Goal: Task Accomplishment & Management: Manage account settings

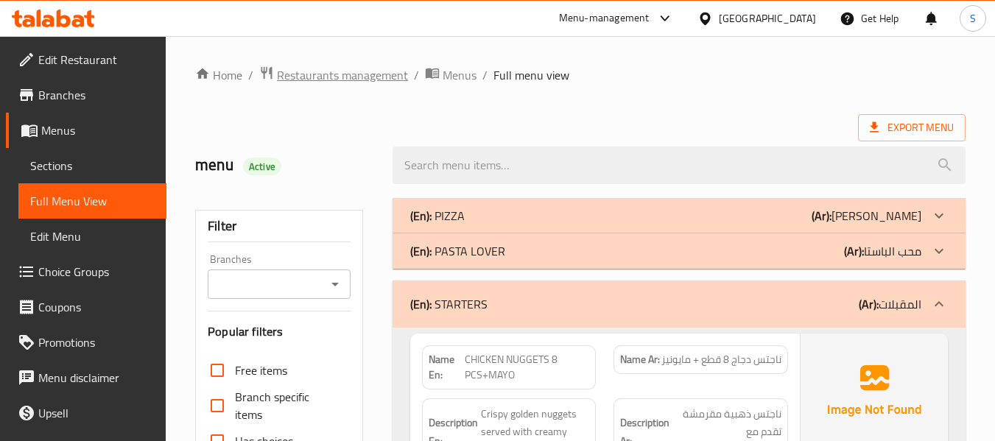
click at [382, 75] on span "Restaurants management" at bounding box center [342, 75] width 131 height 18
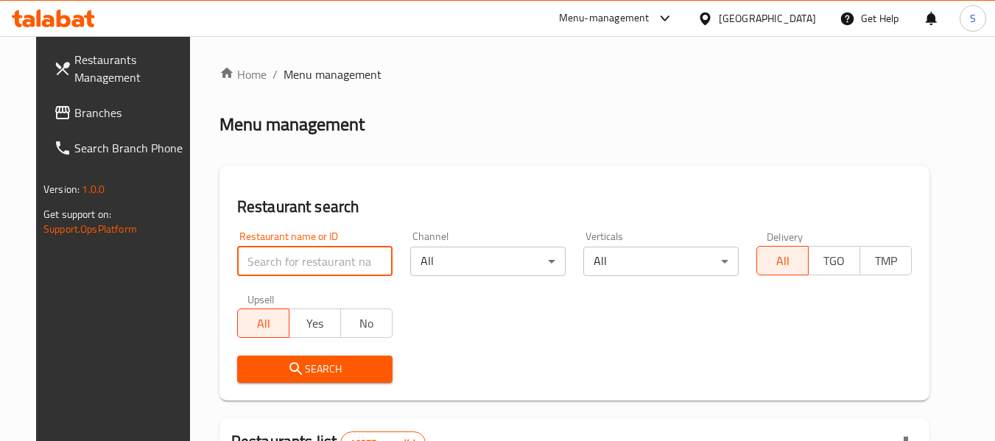
paste input "707191"
type input "707191"
click button "Search" at bounding box center [314, 369] width 155 height 27
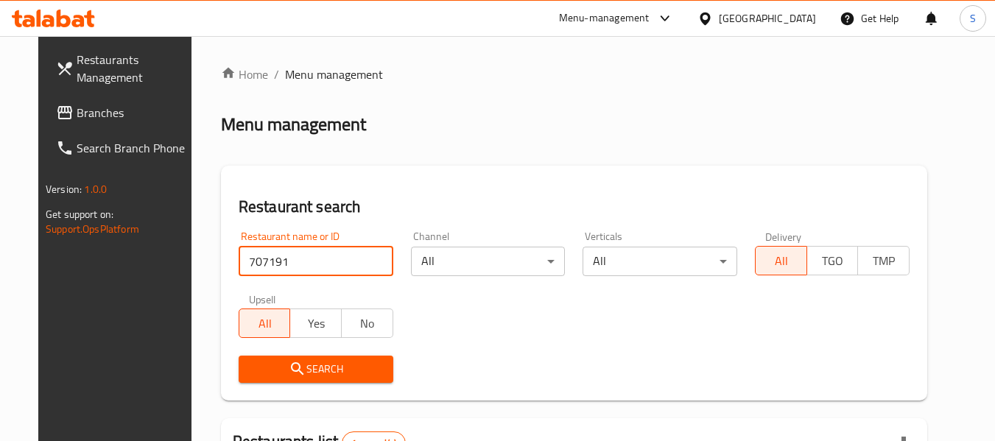
scroll to position [203, 0]
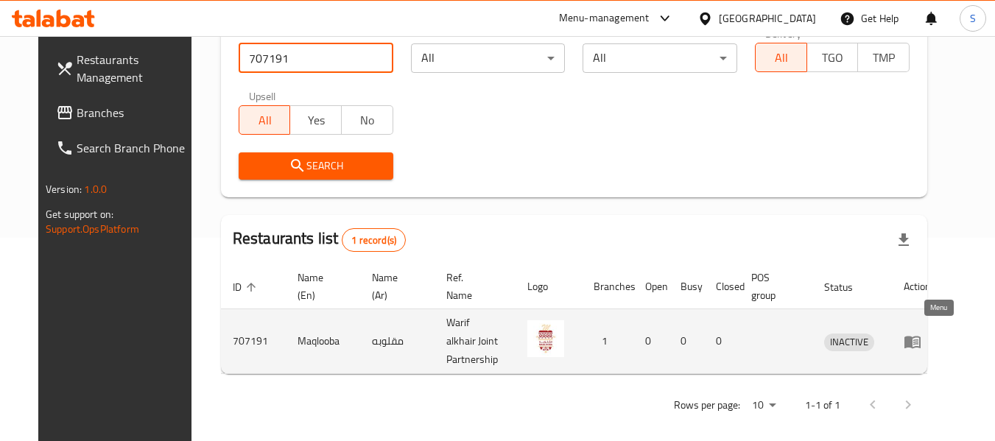
click at [921, 337] on icon "enhanced table" at bounding box center [913, 342] width 16 height 13
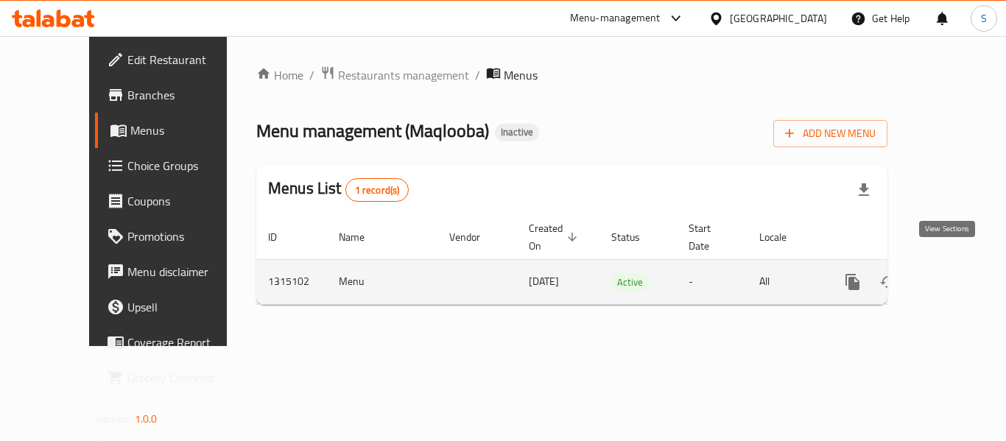
click at [951, 276] on link "enhanced table" at bounding box center [958, 281] width 35 height 35
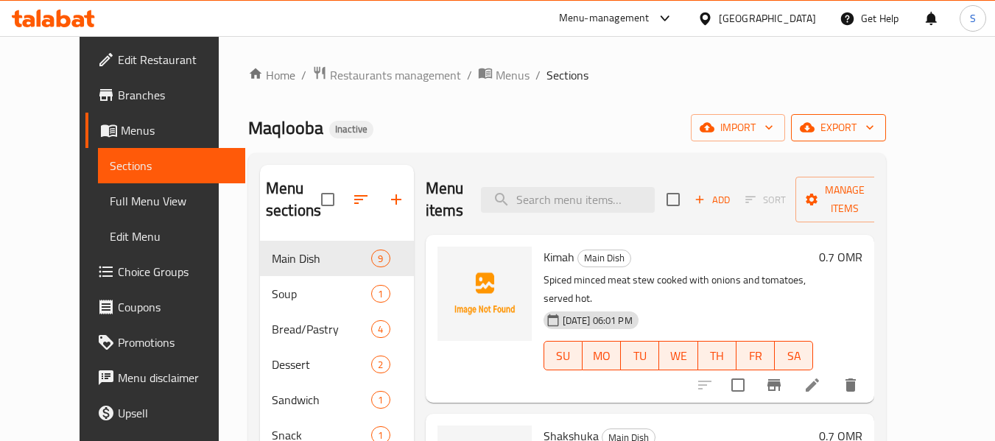
click at [874, 130] on span "export" at bounding box center [838, 128] width 71 height 18
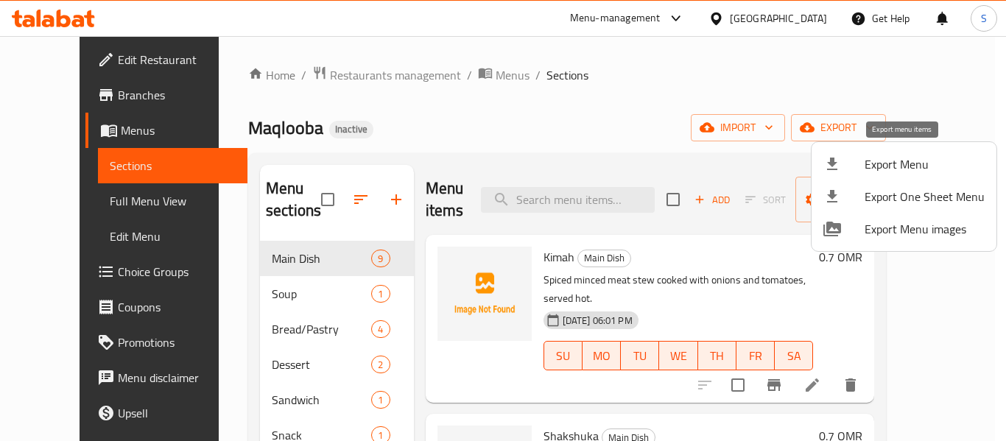
click at [899, 159] on span "Export Menu" at bounding box center [925, 164] width 120 height 18
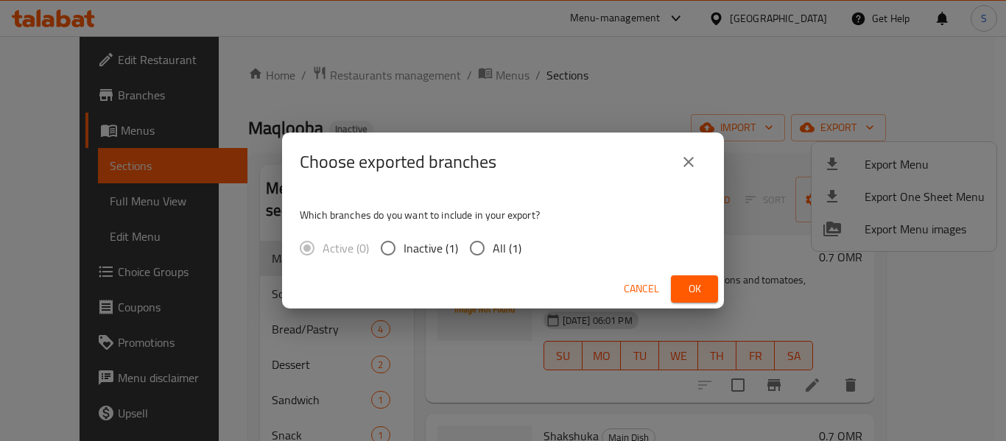
click at [505, 242] on span "All (1)" at bounding box center [507, 248] width 29 height 18
click at [493, 242] on input "All (1)" at bounding box center [477, 248] width 31 height 31
radio input "true"
click at [691, 294] on span "Ok" at bounding box center [695, 289] width 24 height 18
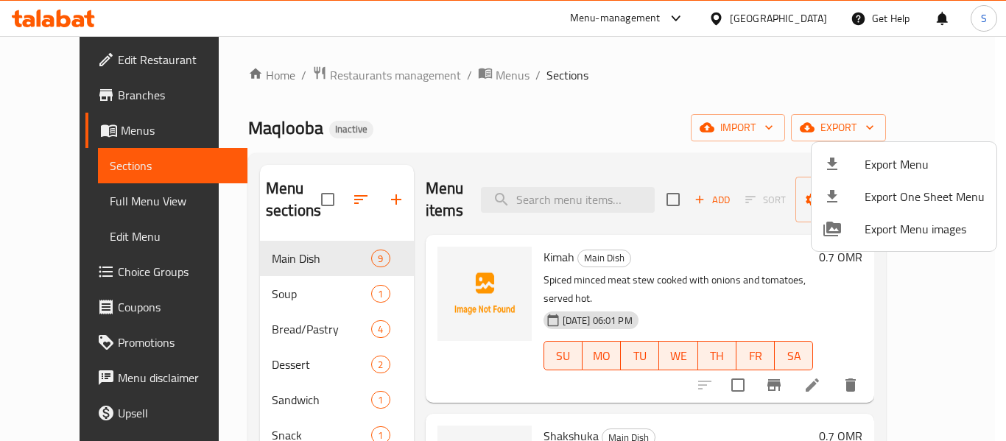
click at [57, 63] on div at bounding box center [503, 220] width 1006 height 441
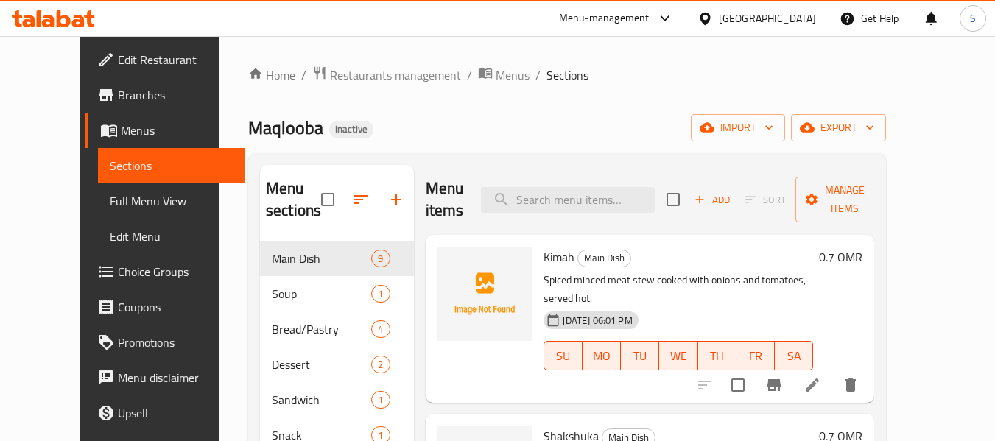
click at [118, 59] on span "Edit Restaurant" at bounding box center [176, 60] width 116 height 18
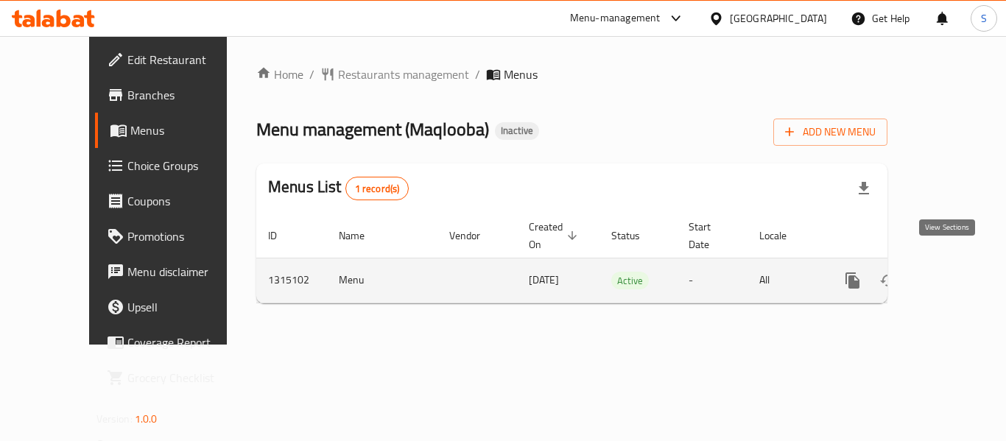
click at [950, 272] on icon "enhanced table" at bounding box center [959, 281] width 18 height 18
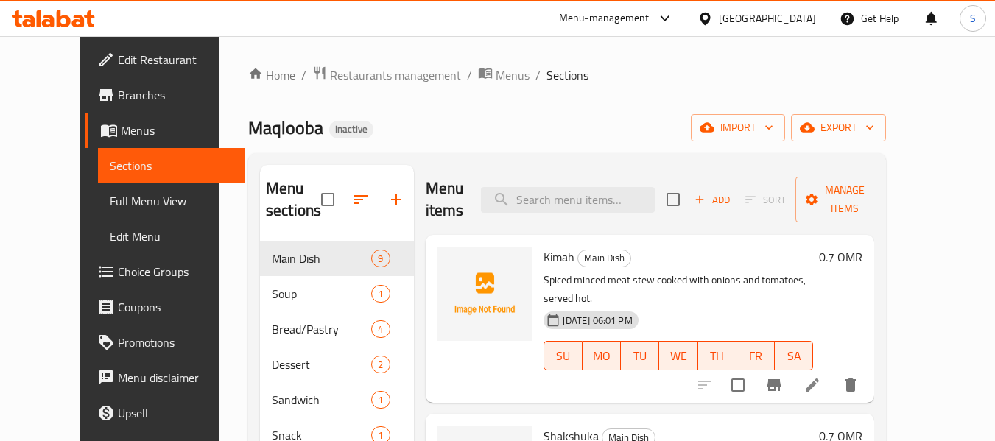
scroll to position [74, 0]
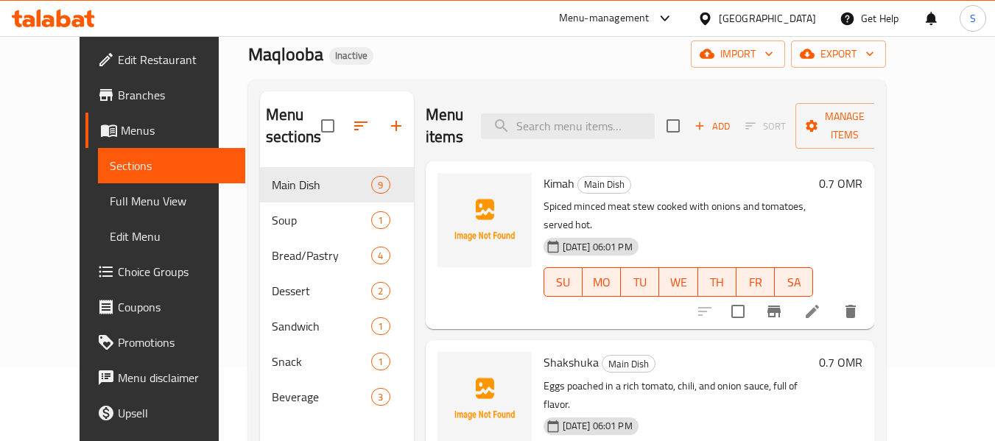
click at [110, 206] on span "Full Menu View" at bounding box center [172, 201] width 124 height 18
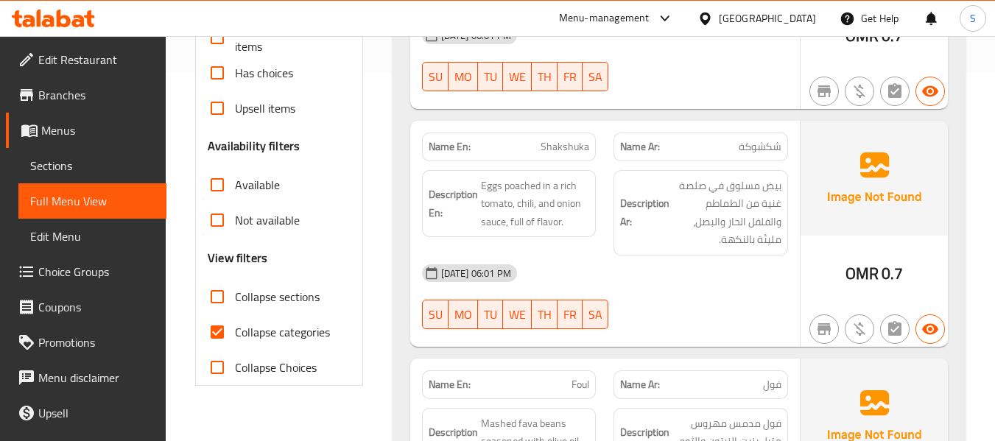
scroll to position [442, 0]
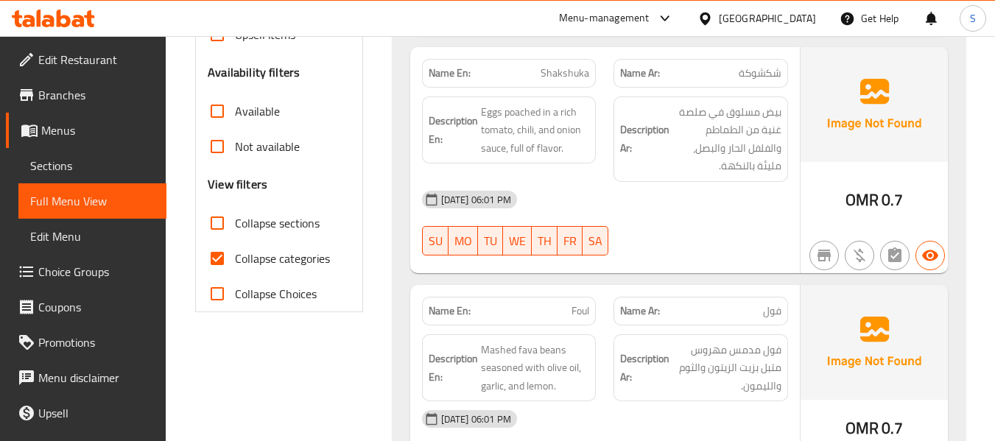
click at [278, 260] on span "Collapse categories" at bounding box center [282, 259] width 95 height 18
click at [235, 260] on input "Collapse categories" at bounding box center [217, 258] width 35 height 35
checkbox input "false"
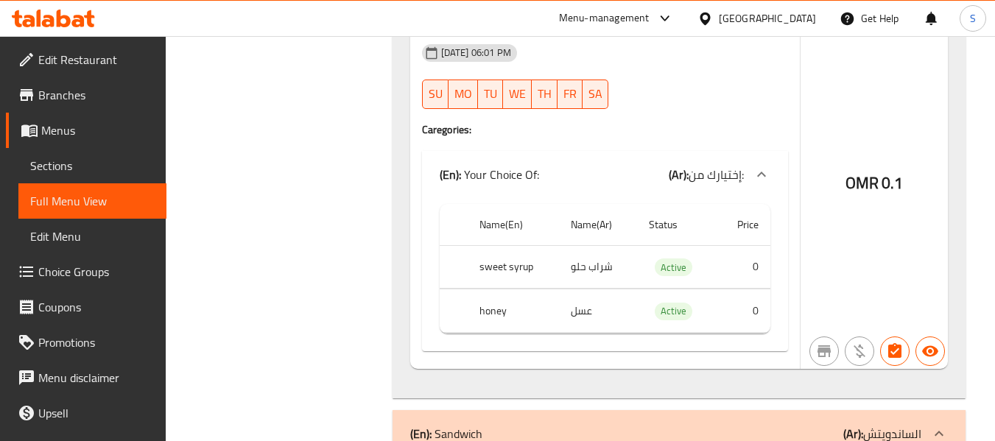
scroll to position [4763, 0]
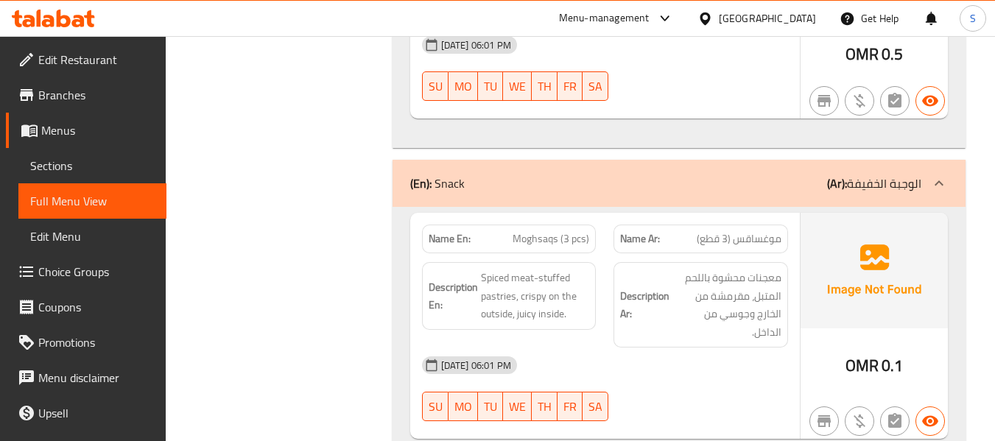
click at [750, 231] on span "موغساقس (3 قطع)" at bounding box center [739, 238] width 85 height 15
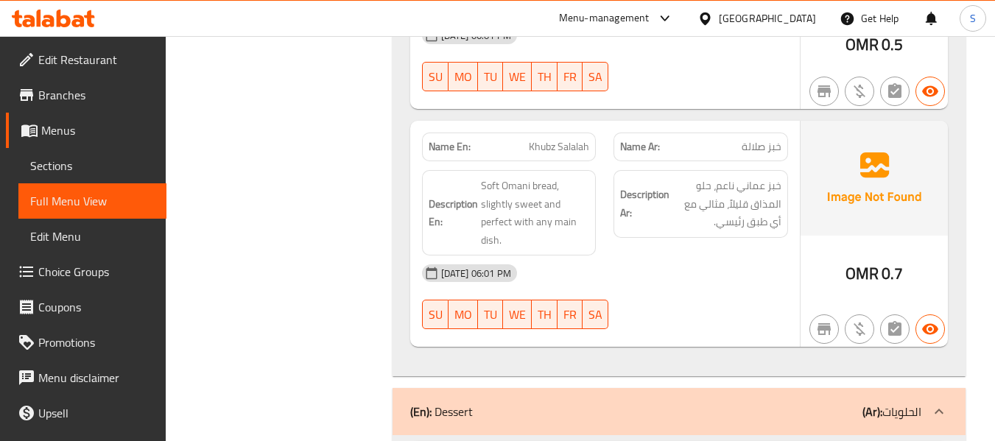
scroll to position [3524, 0]
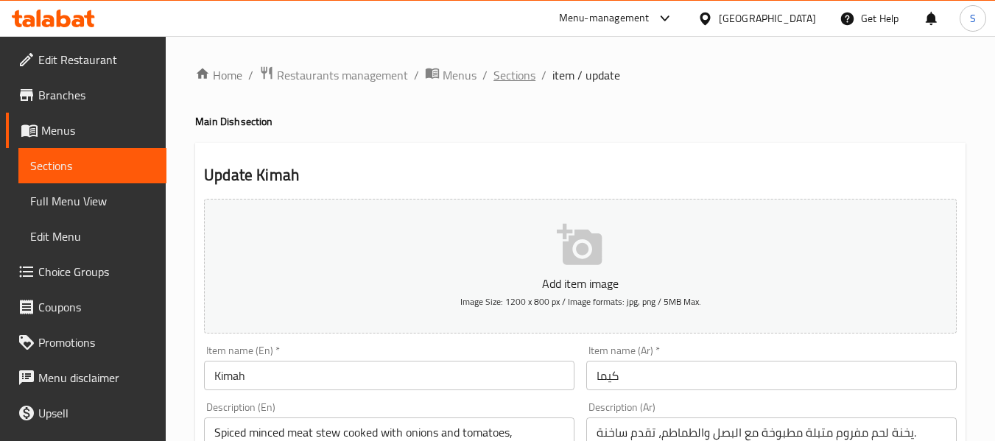
click at [510, 68] on span "Sections" at bounding box center [514, 75] width 42 height 18
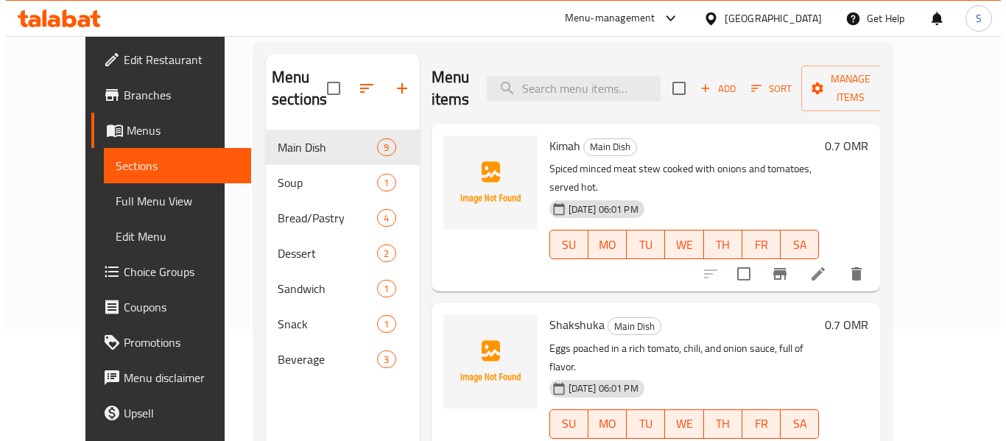
scroll to position [147, 0]
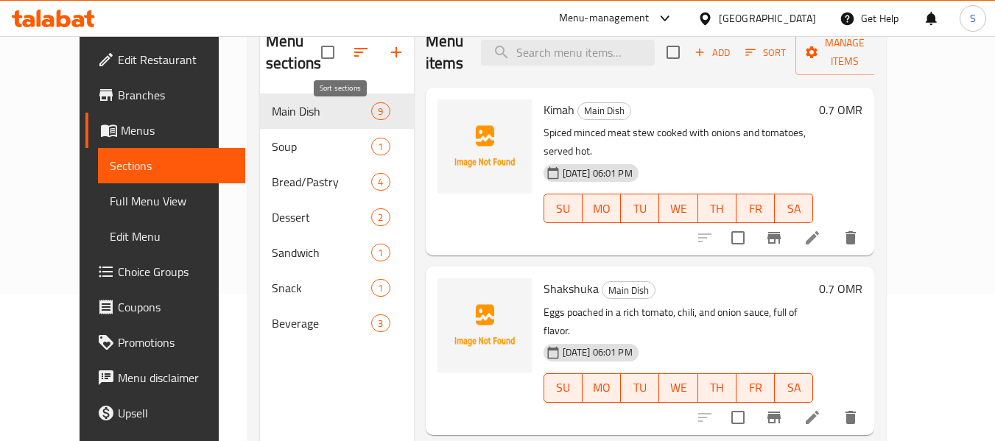
click at [352, 55] on icon "button" at bounding box center [361, 52] width 18 height 18
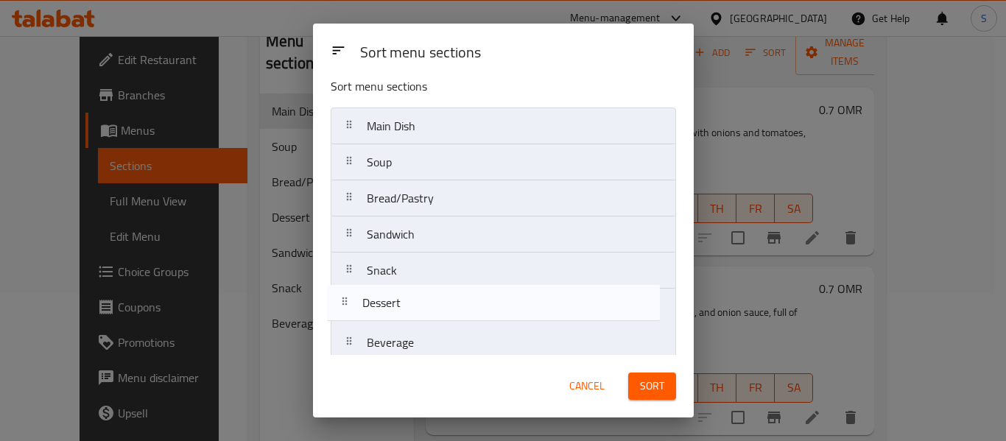
scroll to position [24, 0]
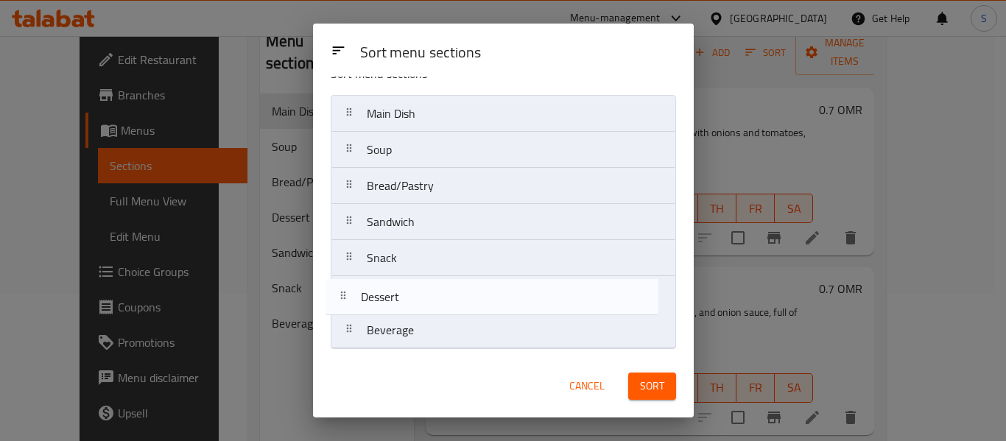
drag, startPoint x: 476, startPoint y: 253, endPoint x: 470, endPoint y: 309, distance: 55.6
click at [470, 309] on nav "Main Dish Soup Bread/Pastry Dessert Sandwich Snack Beverage" at bounding box center [503, 222] width 345 height 254
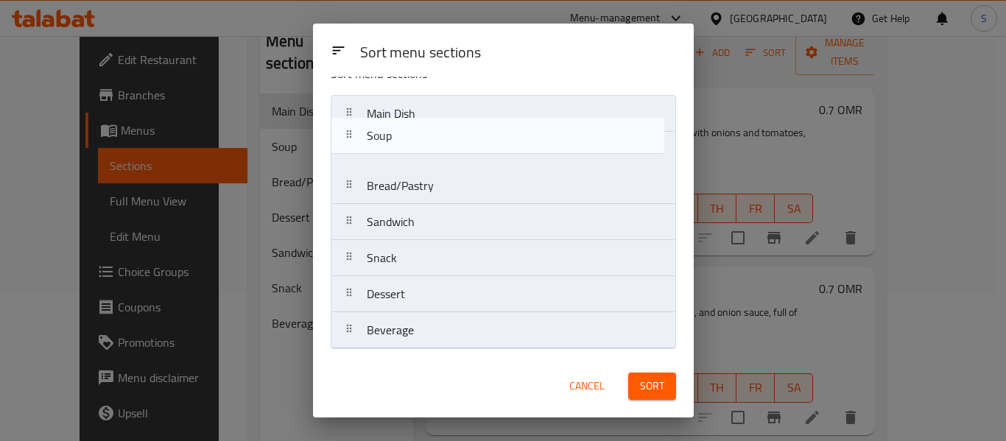
scroll to position [0, 0]
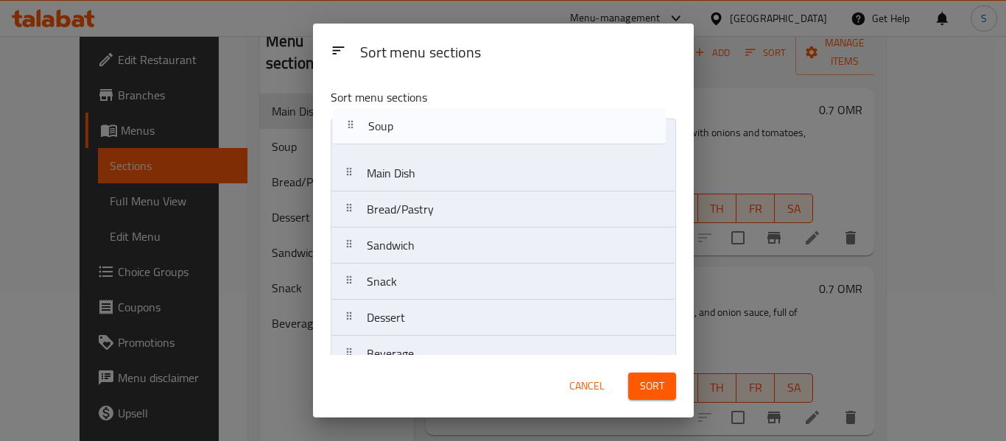
drag, startPoint x: 443, startPoint y: 162, endPoint x: 445, endPoint y: 133, distance: 29.5
click at [445, 133] on nav "Main Dish Soup Bread/Pastry Sandwich Snack Dessert Beverage" at bounding box center [503, 246] width 345 height 254
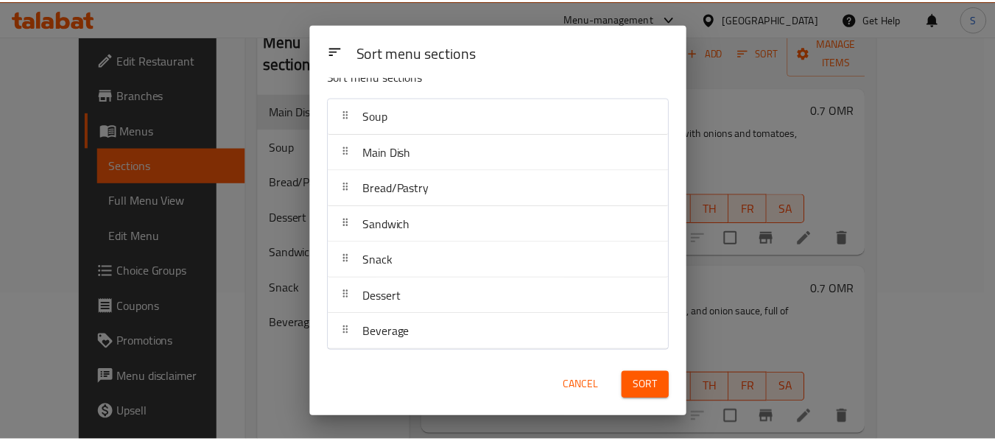
scroll to position [24, 0]
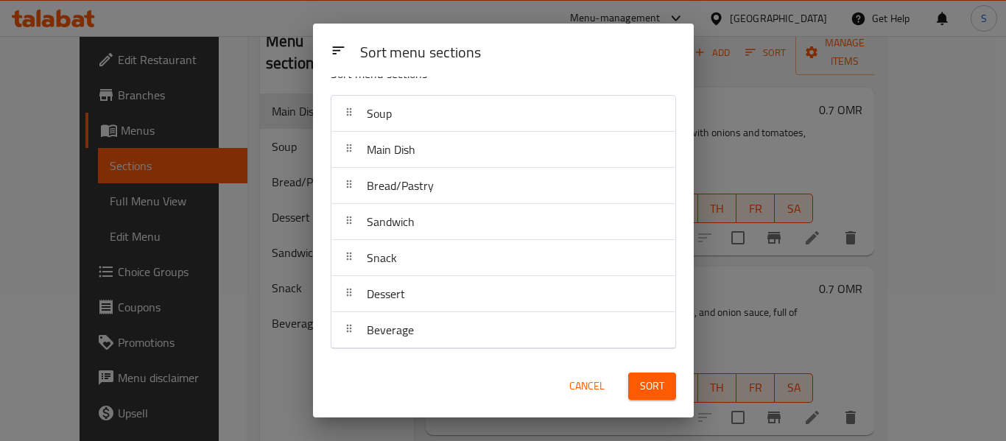
click at [656, 386] on span "Sort" at bounding box center [652, 386] width 24 height 18
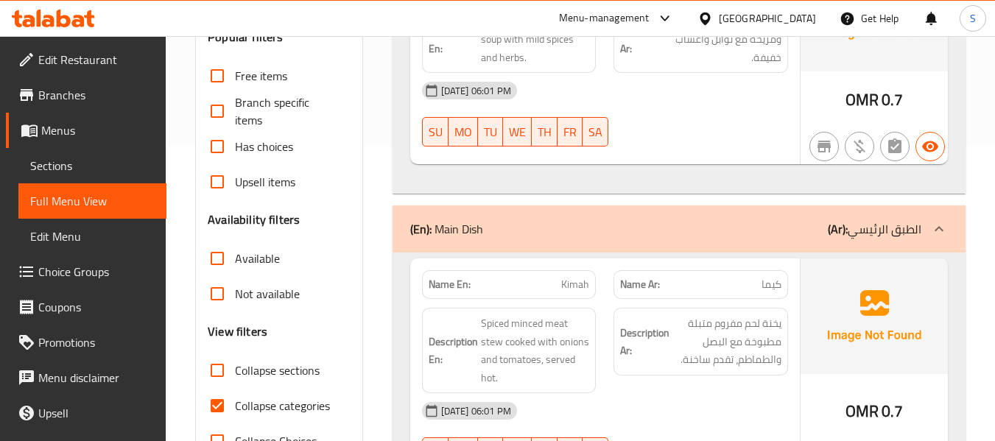
scroll to position [442, 0]
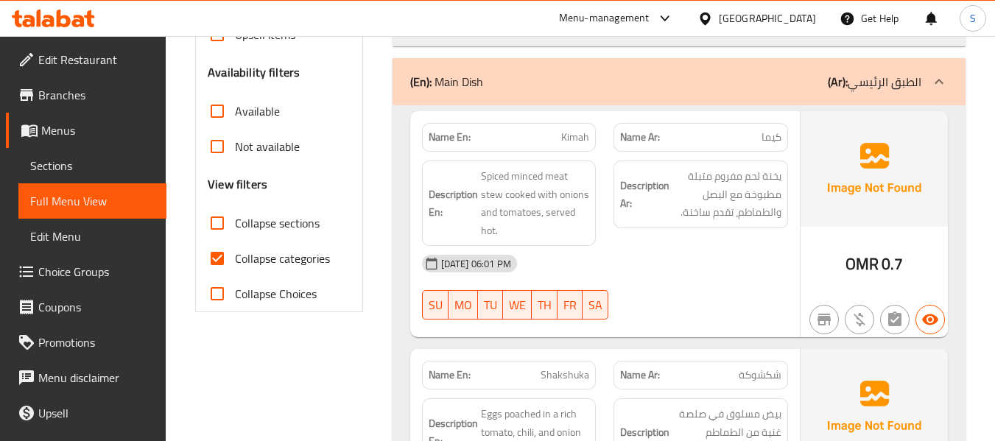
click at [271, 252] on span "Collapse categories" at bounding box center [282, 259] width 95 height 18
click at [235, 252] on input "Collapse categories" at bounding box center [217, 258] width 35 height 35
checkbox input "false"
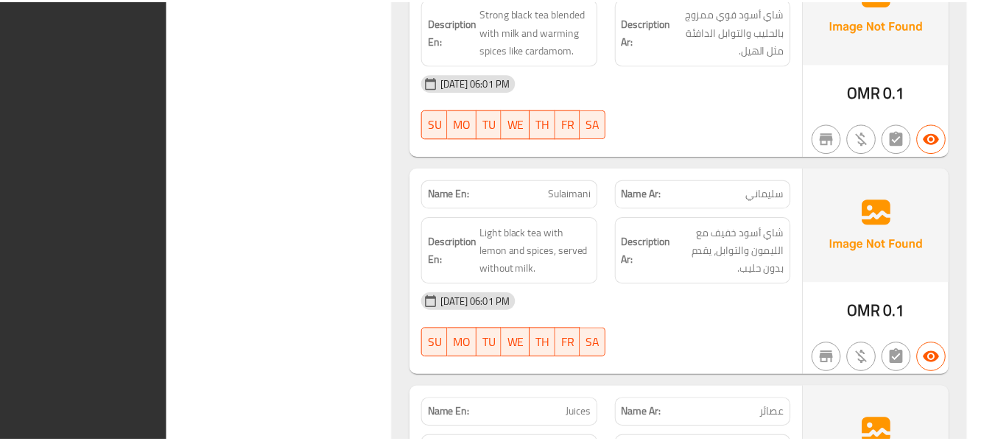
scroll to position [5472, 0]
